Goal: Use online tool/utility: Utilize a website feature to perform a specific function

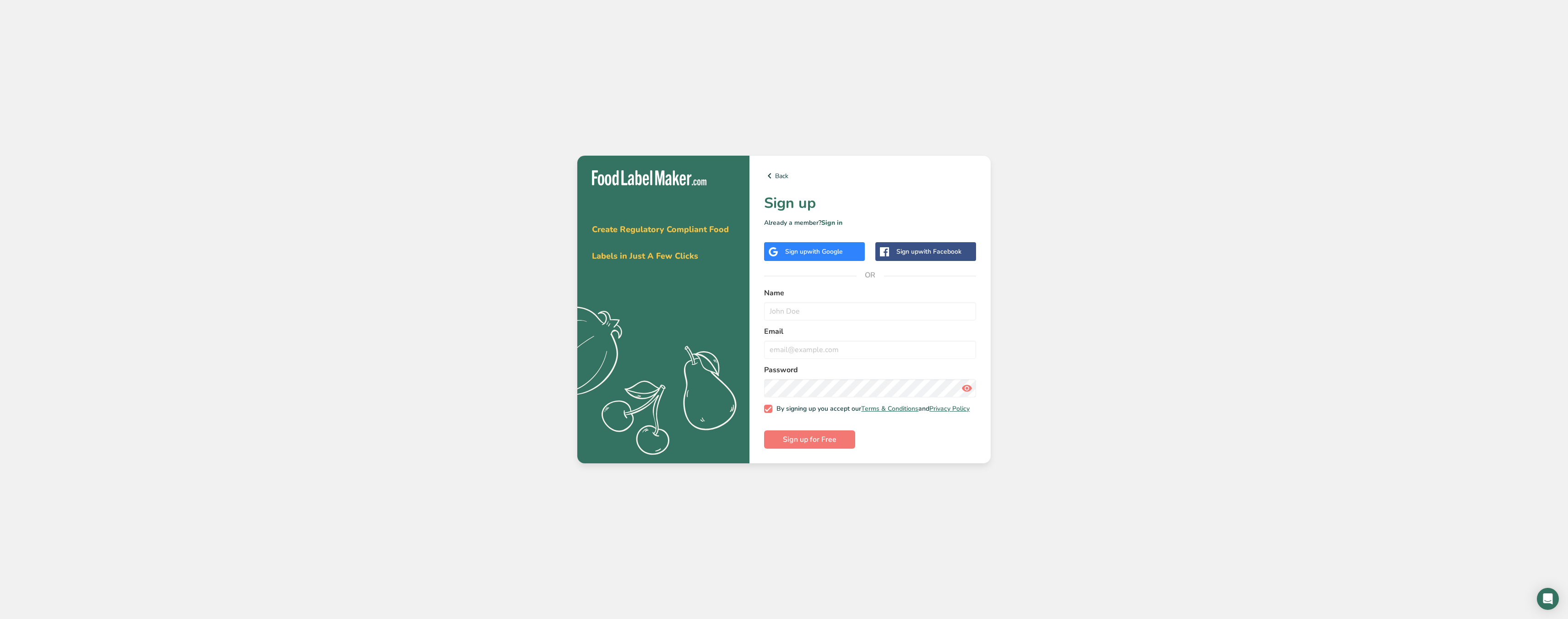
click at [823, 252] on span "with Google" at bounding box center [825, 251] width 35 height 9
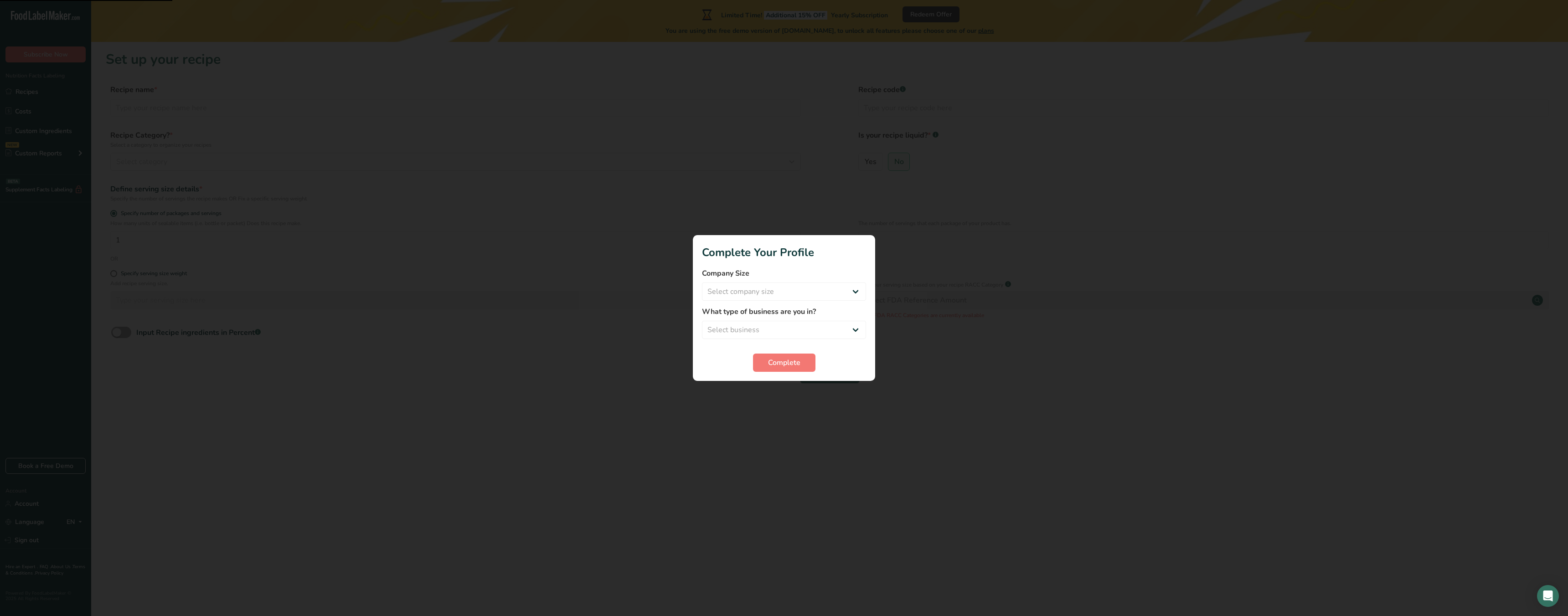
click at [773, 191] on div at bounding box center [784, 308] width 1568 height 616
click at [769, 281] on div "Company Size Select company size Fewer than 10 Employees 10 to 50 Employees 51 …" at bounding box center [784, 284] width 164 height 33
click at [771, 291] on select "Select company size Fewer than 10 Employees 10 to 50 Employees 51 to 500 Employ…" at bounding box center [784, 291] width 164 height 18
select select "2"
click at [702, 282] on select "Select company size Fewer than 10 Employees 10 to 50 Employees 51 to 500 Employ…" at bounding box center [784, 291] width 164 height 18
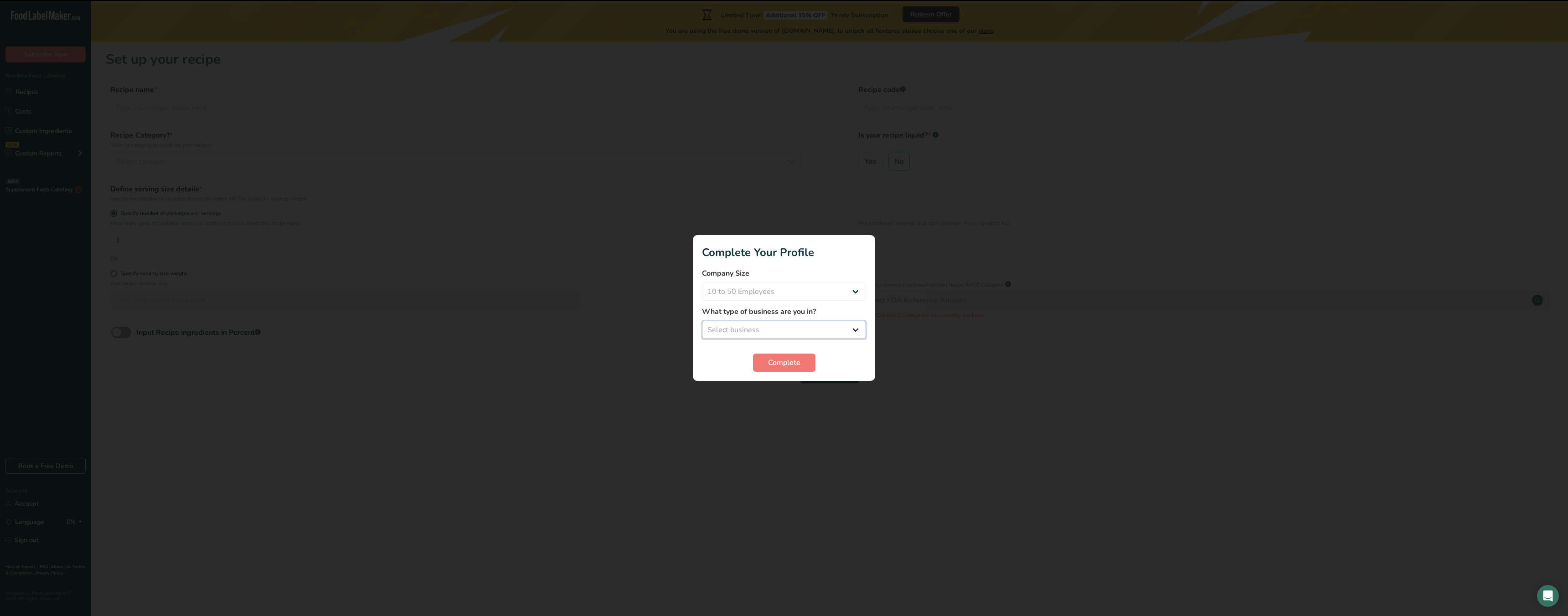
click at [772, 323] on select "Select business Packaged Food Manufacturer Restaurant & Cafe Bakery Meal Plans …" at bounding box center [784, 330] width 164 height 18
select select "8"
click at [702, 321] on select "Select business Packaged Food Manufacturer Restaurant & Cafe Bakery Meal Plans …" at bounding box center [784, 330] width 164 height 18
click at [778, 365] on span "Complete" at bounding box center [784, 363] width 33 height 11
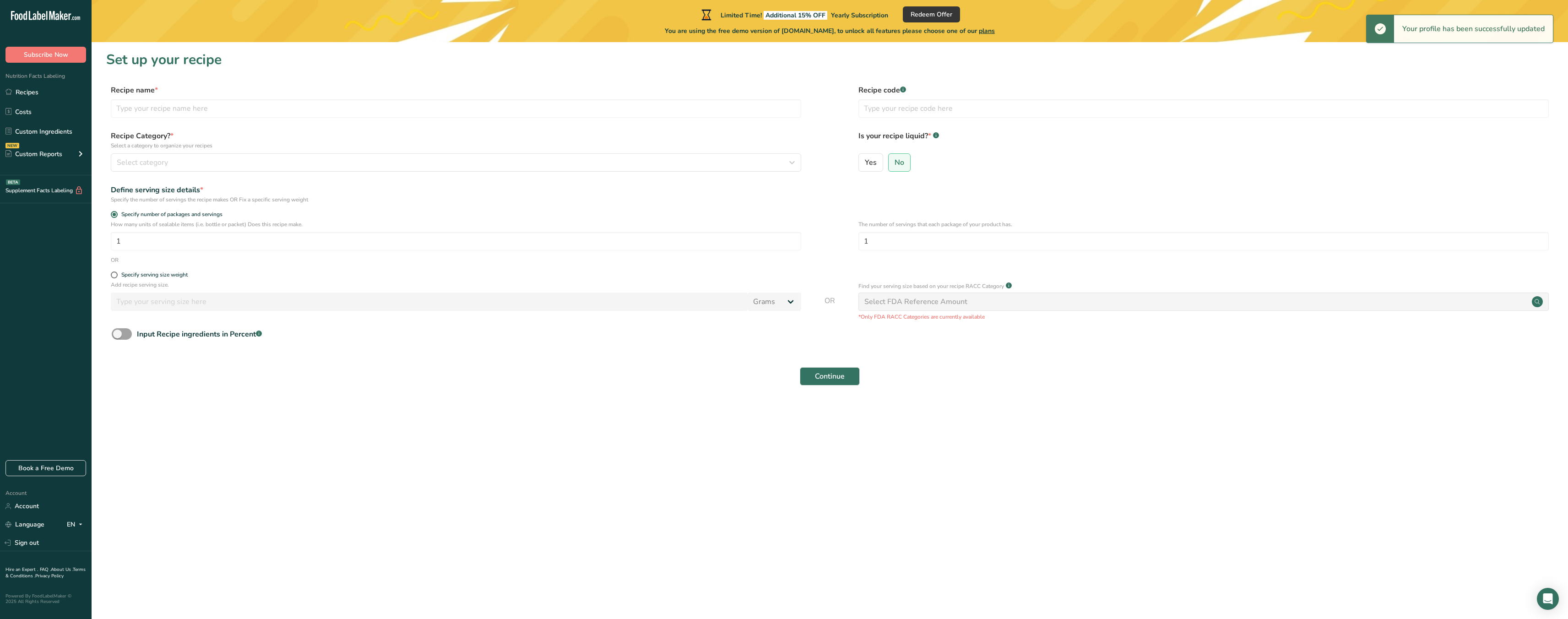
click at [945, 298] on div "Select FDA Reference Amount" at bounding box center [916, 301] width 103 height 11
click at [170, 109] on input "text" at bounding box center [456, 108] width 690 height 18
click at [158, 72] on section "Set up your recipe Recipe name * Recipe code .a-a{fill:#347362;}.b-a{fill:#fff;…" at bounding box center [829, 224] width 1476 height 364
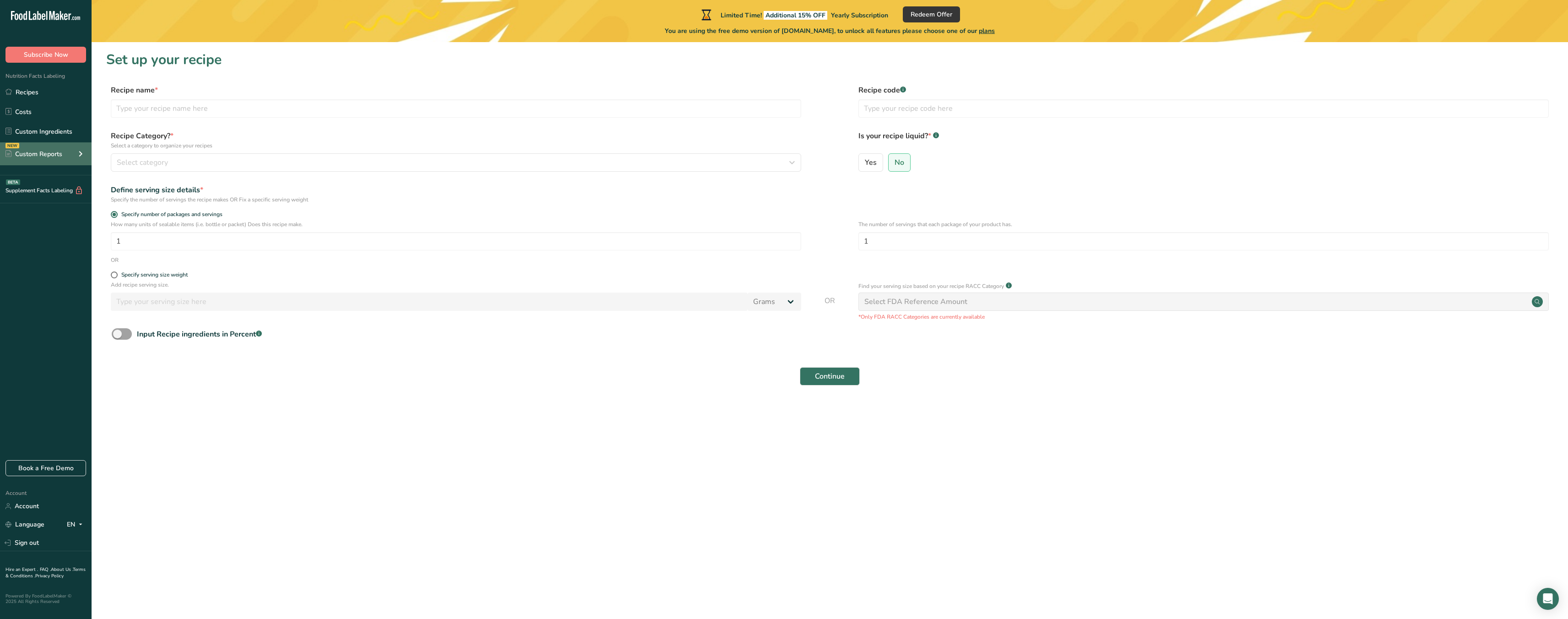
click at [73, 157] on div "NEW Custom Reports" at bounding box center [45, 154] width 91 height 23
click at [64, 198] on link "Ingredient Comparison NEW" at bounding box center [45, 195] width 91 height 20
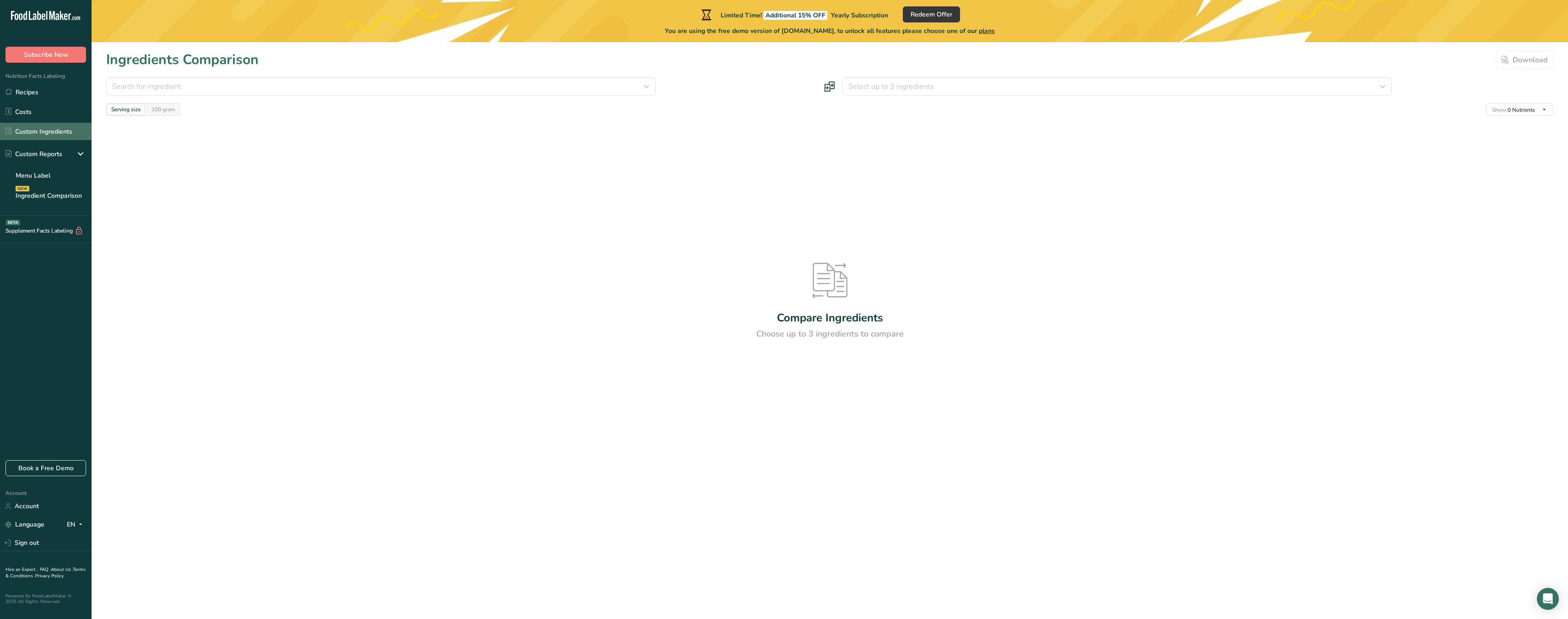
click at [71, 135] on link "Custom Ingredients" at bounding box center [45, 131] width 91 height 18
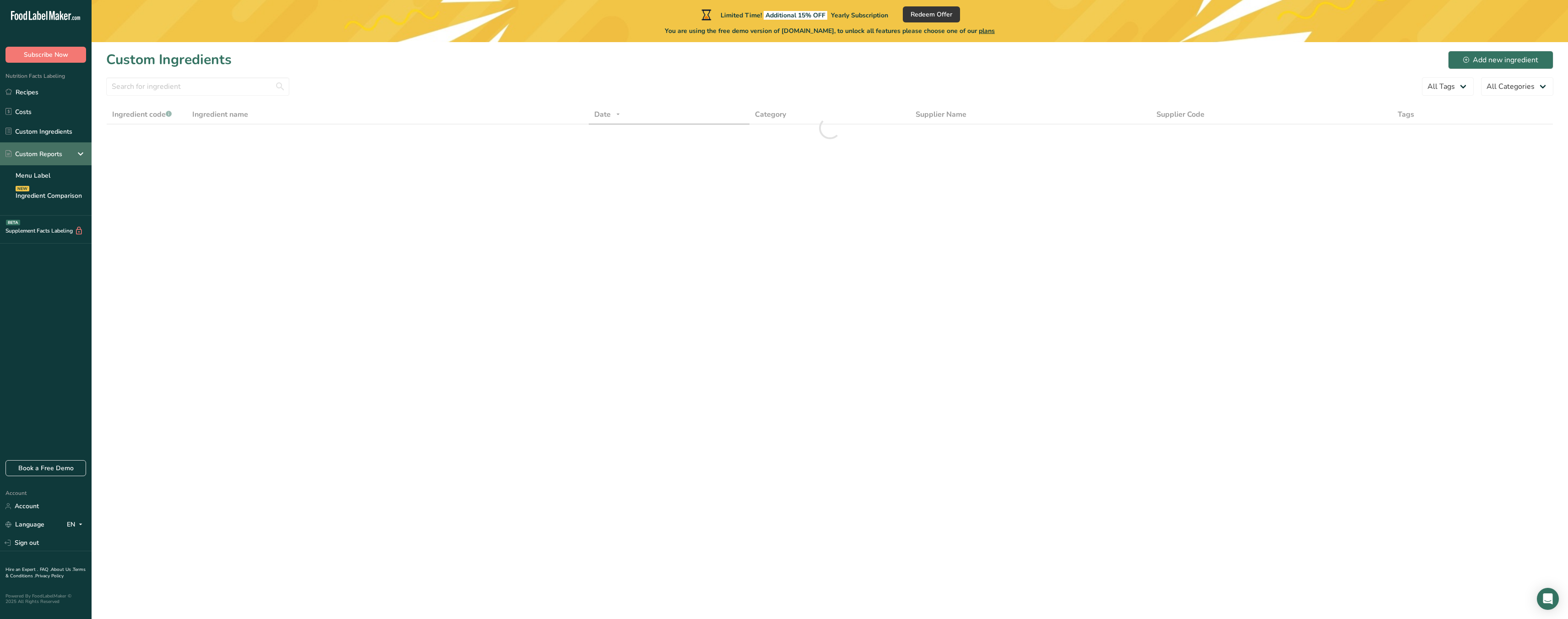
click at [62, 148] on div "Custom Reports" at bounding box center [45, 154] width 91 height 23
click at [61, 122] on ul "Recipes Costs Custom Ingredients NEW Custom Reports Menu Label Ingredient Compa…" at bounding box center [45, 124] width 91 height 82
click at [60, 114] on link "Costs" at bounding box center [45, 112] width 91 height 18
